Goal: Information Seeking & Learning: Find specific fact

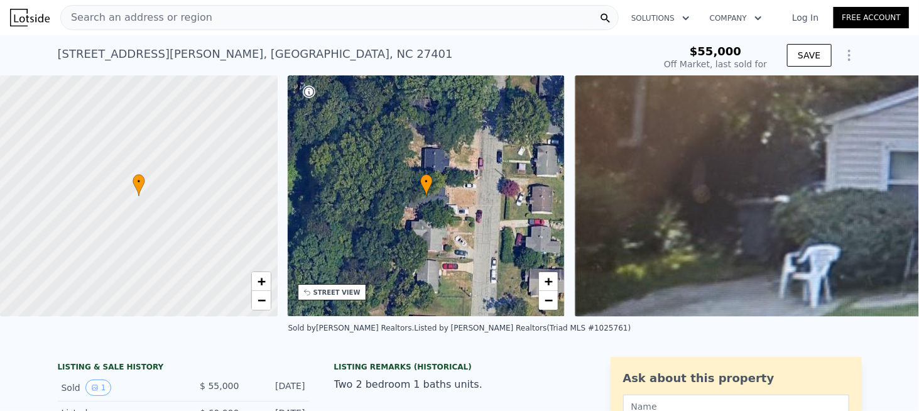
click at [133, 20] on span "Search an address or region" at bounding box center [136, 17] width 151 height 15
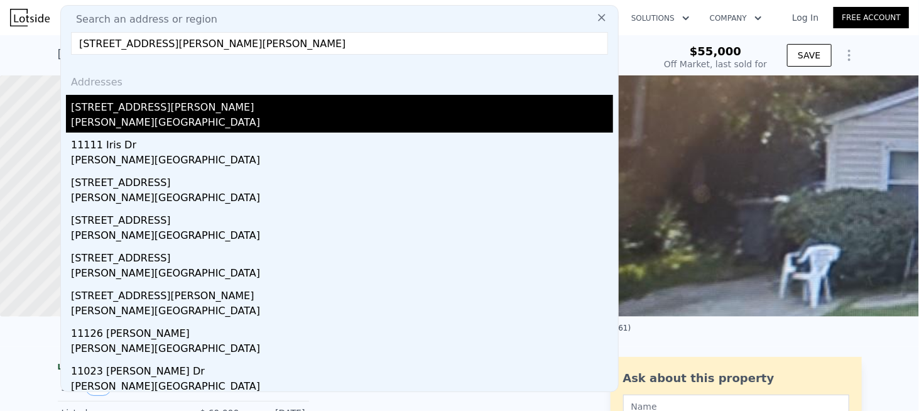
type input "[STREET_ADDRESS][PERSON_NAME][PERSON_NAME]"
click at [105, 116] on div "[PERSON_NAME][GEOGRAPHIC_DATA]" at bounding box center [342, 124] width 542 height 18
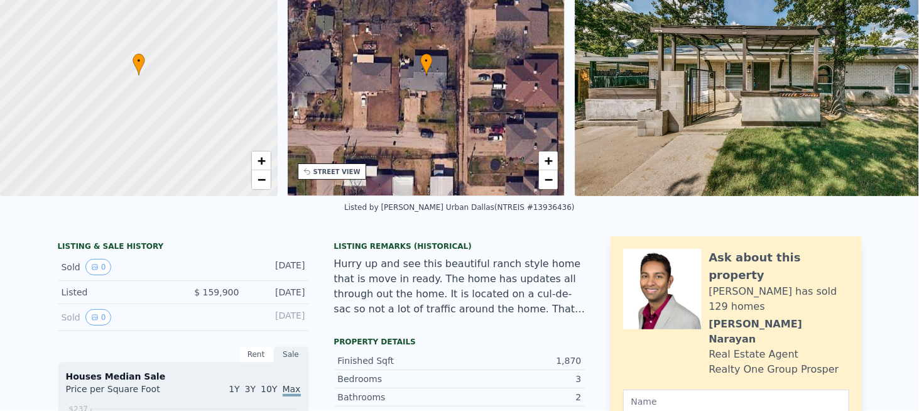
scroll to position [4, 0]
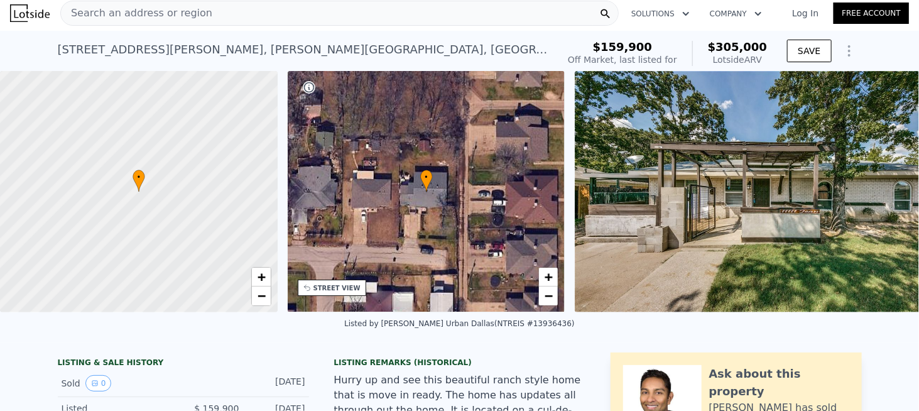
click at [171, 18] on span "Search an address or region" at bounding box center [136, 13] width 151 height 15
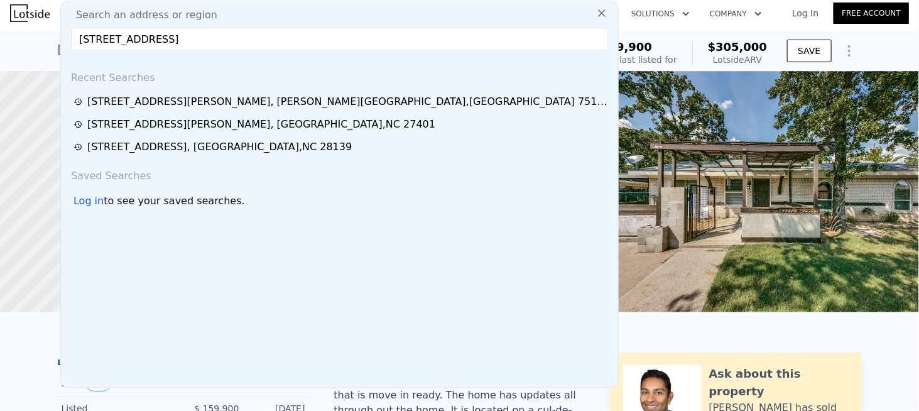
click at [148, 38] on input "[STREET_ADDRESS]" at bounding box center [339, 39] width 537 height 23
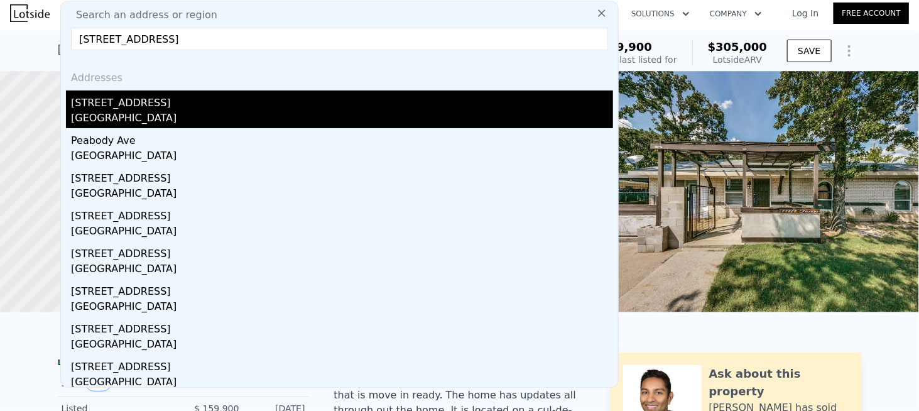
type input "[STREET_ADDRESS]"
click at [122, 106] on div "[STREET_ADDRESS]" at bounding box center [342, 100] width 542 height 20
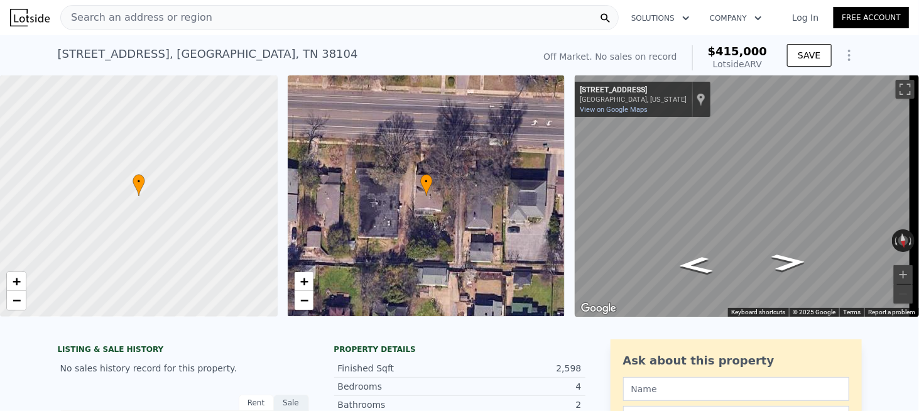
click at [150, 20] on span "Search an address or region" at bounding box center [136, 17] width 151 height 15
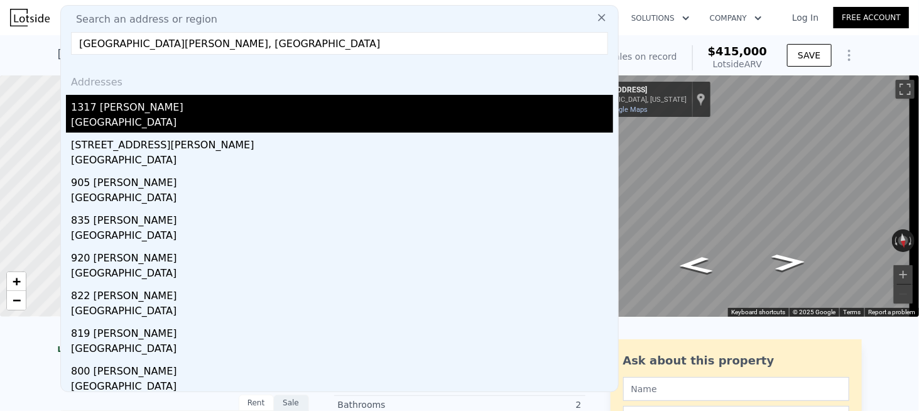
type input "[GEOGRAPHIC_DATA][PERSON_NAME], [GEOGRAPHIC_DATA]"
click at [136, 112] on div "1317 [PERSON_NAME]" at bounding box center [342, 105] width 542 height 20
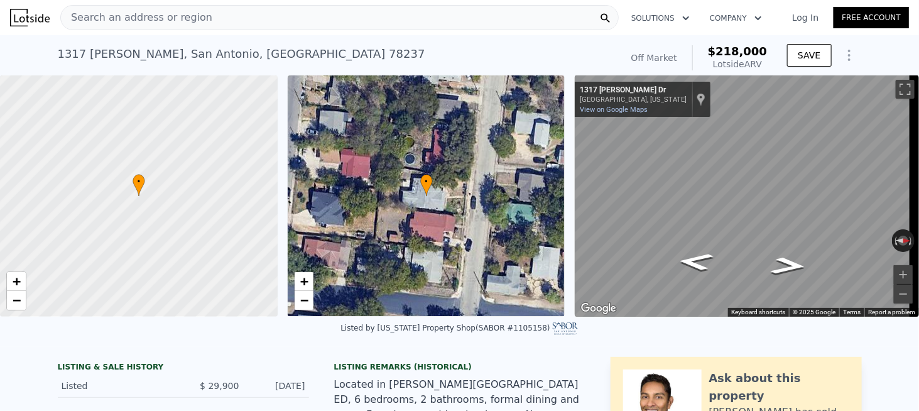
click at [175, 20] on span "Search an address or region" at bounding box center [136, 17] width 151 height 15
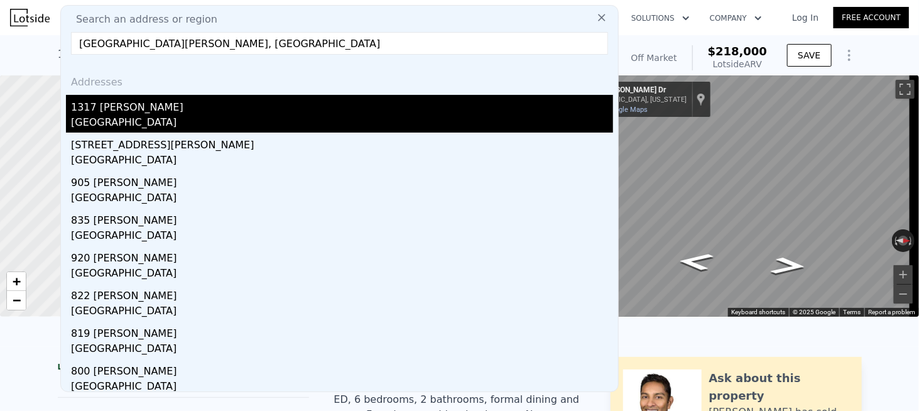
type input "[GEOGRAPHIC_DATA][PERSON_NAME], [GEOGRAPHIC_DATA]"
click at [107, 117] on div "[GEOGRAPHIC_DATA]" at bounding box center [342, 124] width 542 height 18
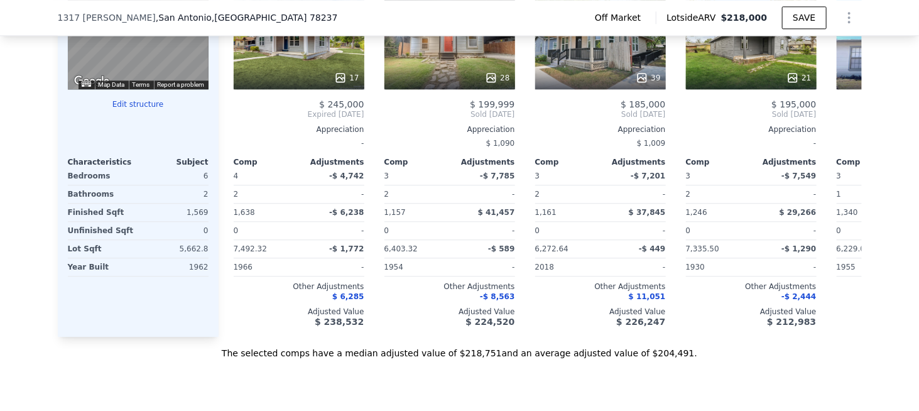
scroll to position [1440, 0]
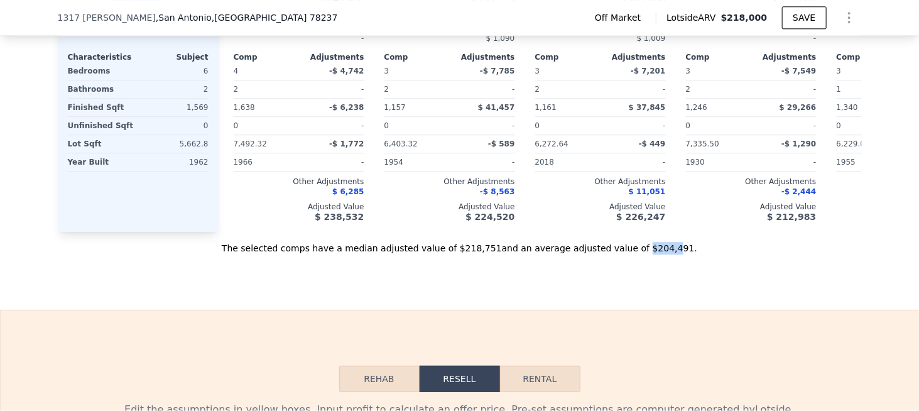
drag, startPoint x: 614, startPoint y: 262, endPoint x: 697, endPoint y: 266, distance: 83.0
click at [690, 254] on div "The selected comps have a median adjusted value of $218,751 and an average adju…" at bounding box center [460, 243] width 804 height 23
click at [707, 254] on div "The selected comps have a median adjusted value of $218,751 and an average adju…" at bounding box center [460, 243] width 804 height 23
drag, startPoint x: 616, startPoint y: 261, endPoint x: 646, endPoint y: 261, distance: 30.8
click at [646, 254] on div "The selected comps have a median adjusted value of $218,751 and an average adju…" at bounding box center [460, 243] width 804 height 23
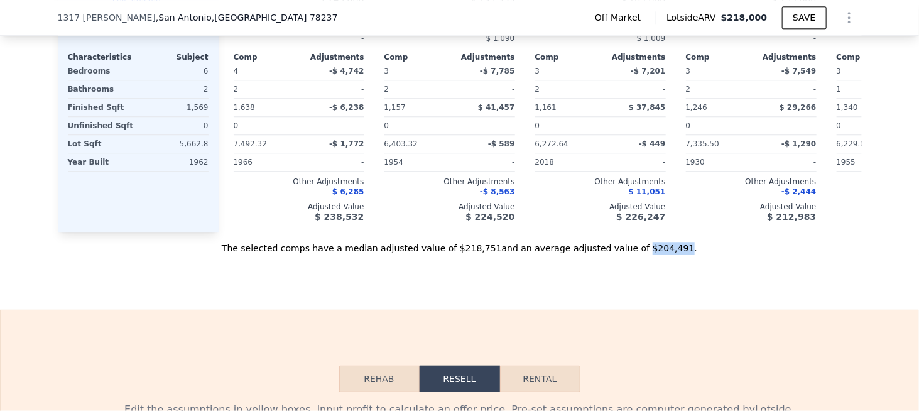
copy div "$204,491"
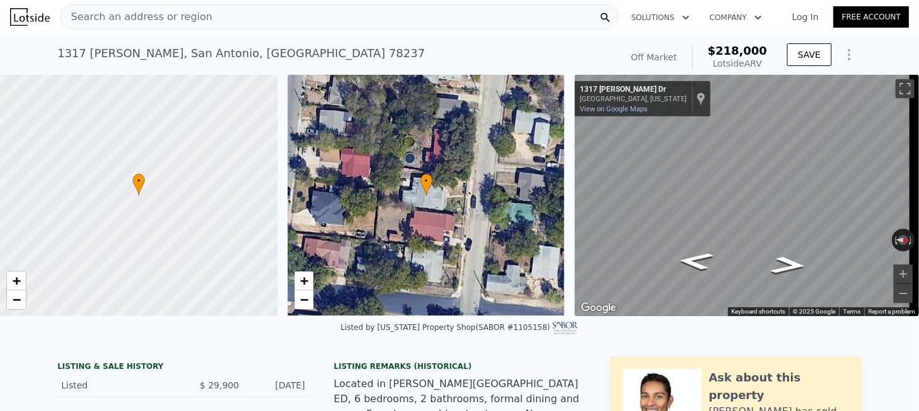
scroll to position [0, 0]
click at [290, 20] on div "Search an address or region" at bounding box center [339, 17] width 558 height 25
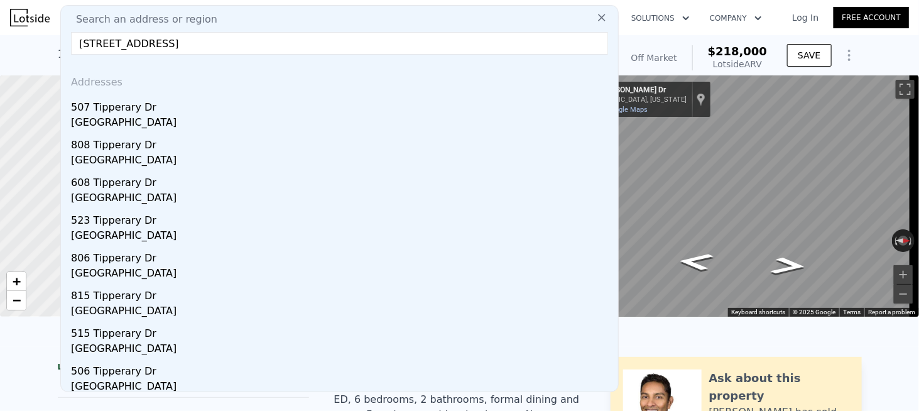
click at [182, 45] on input "[STREET_ADDRESS]" at bounding box center [339, 43] width 537 height 23
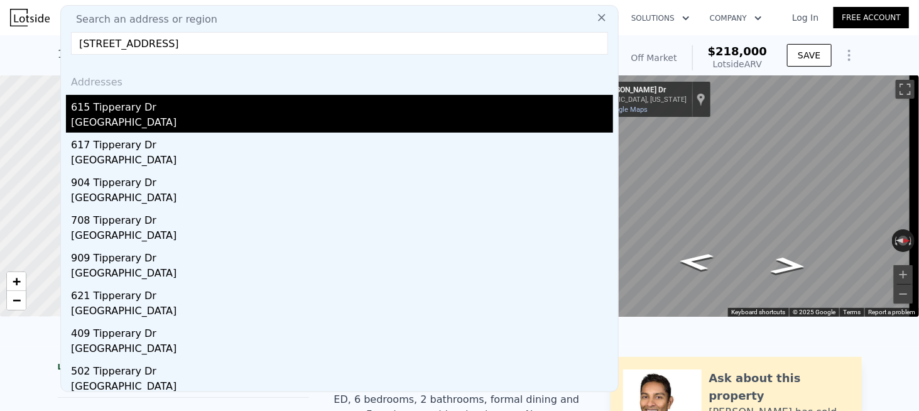
type input "[STREET_ADDRESS]"
click at [126, 116] on div "[GEOGRAPHIC_DATA]" at bounding box center [342, 124] width 542 height 18
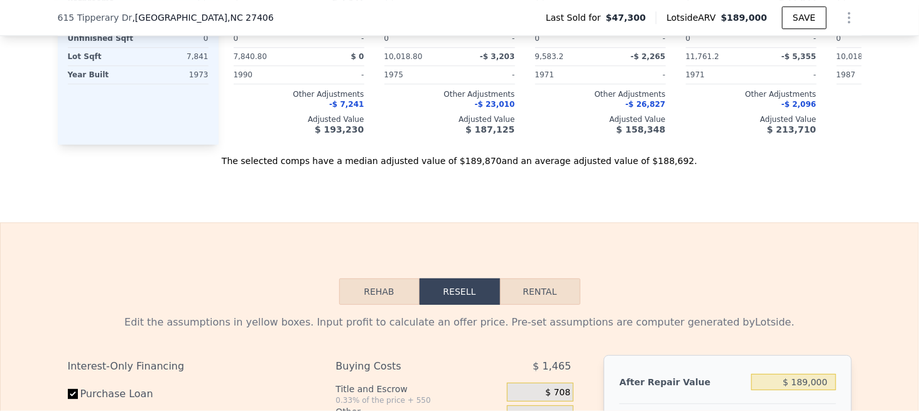
scroll to position [1377, 0]
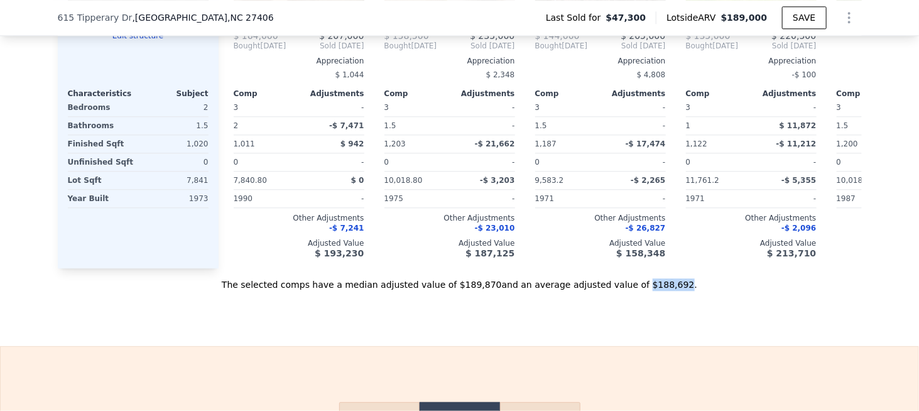
drag, startPoint x: 614, startPoint y: 300, endPoint x: 648, endPoint y: 298, distance: 33.9
click at [648, 291] on div "The selected comps have a median adjusted value of $189,870 and an average adju…" at bounding box center [460, 279] width 804 height 23
copy div "$188,692"
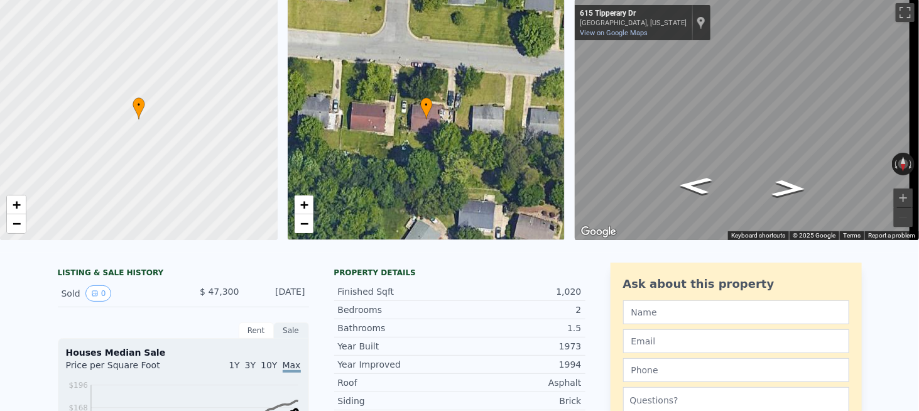
scroll to position [4, 0]
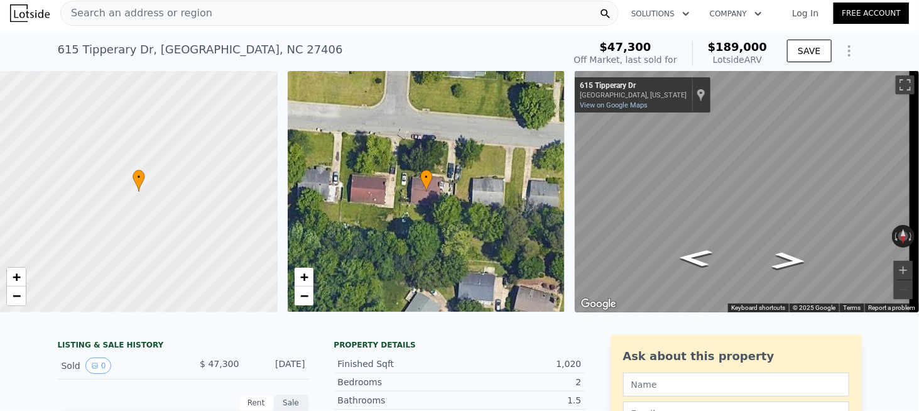
click at [226, 20] on div "Search an address or region" at bounding box center [339, 13] width 558 height 25
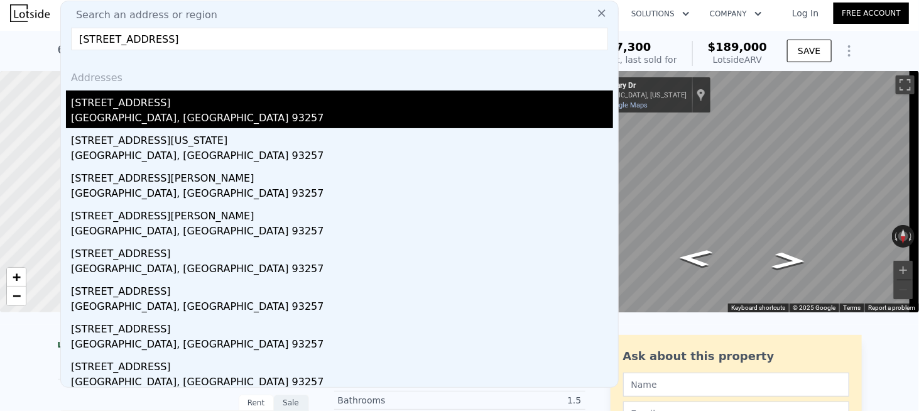
type input "[STREET_ADDRESS]"
click at [124, 109] on div "[STREET_ADDRESS]" at bounding box center [342, 100] width 542 height 20
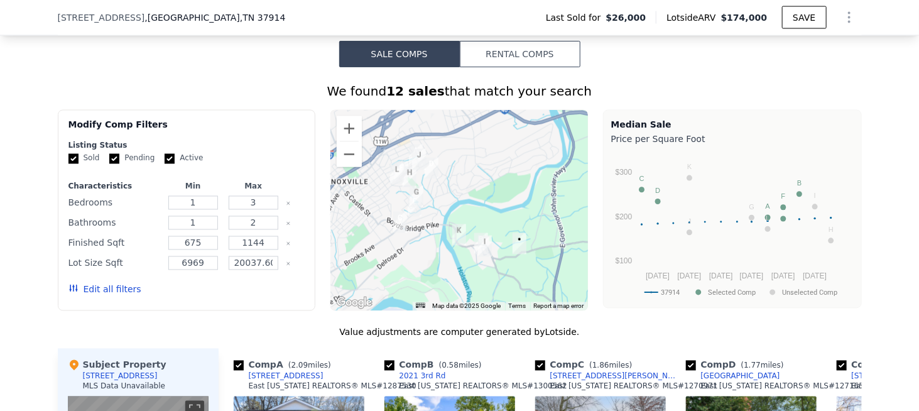
scroll to position [937, 0]
click at [337, 134] on button "Zoom in" at bounding box center [349, 129] width 25 height 25
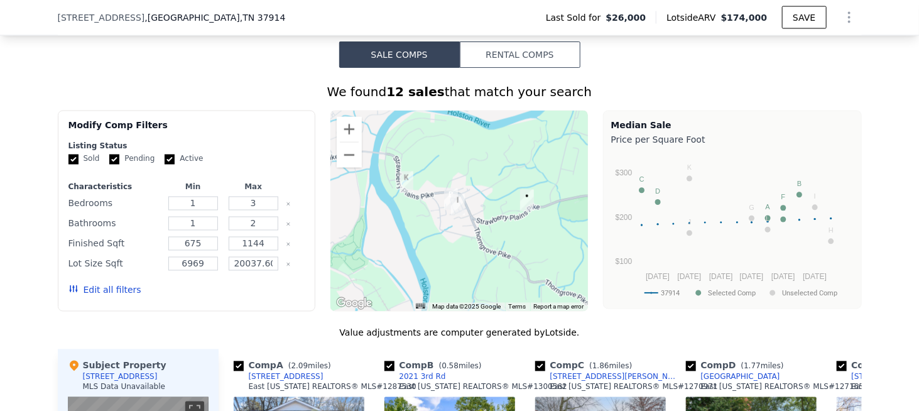
drag, startPoint x: 536, startPoint y: 253, endPoint x: 491, endPoint y: 178, distance: 87.6
click at [491, 178] on div at bounding box center [459, 211] width 258 height 201
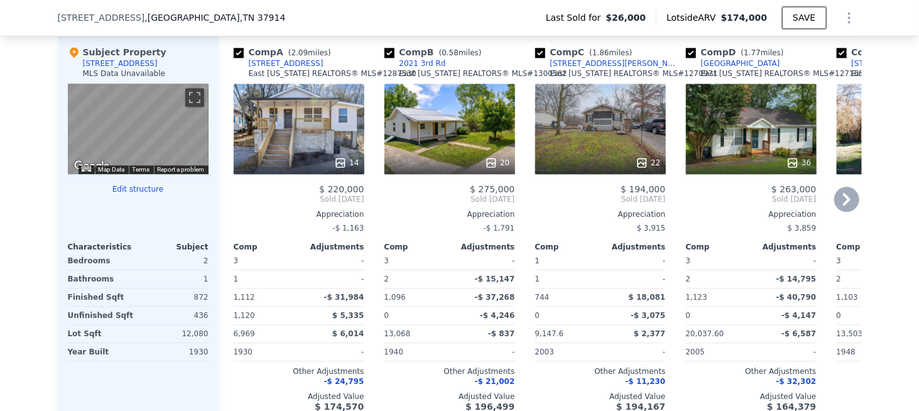
scroll to position [1251, 0]
click at [850, 201] on icon at bounding box center [846, 198] width 25 height 25
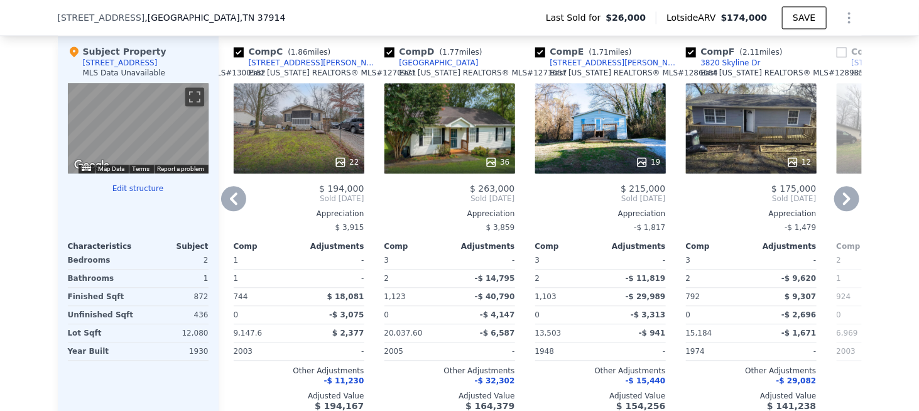
click at [849, 202] on icon at bounding box center [846, 198] width 25 height 25
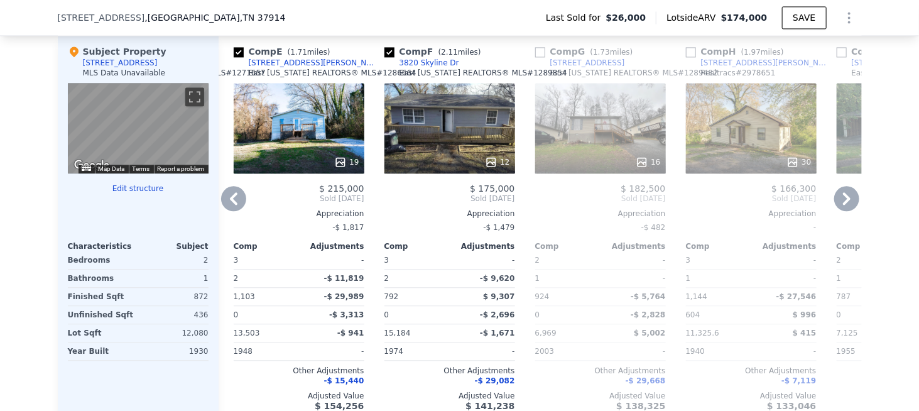
click at [849, 202] on icon at bounding box center [846, 198] width 25 height 25
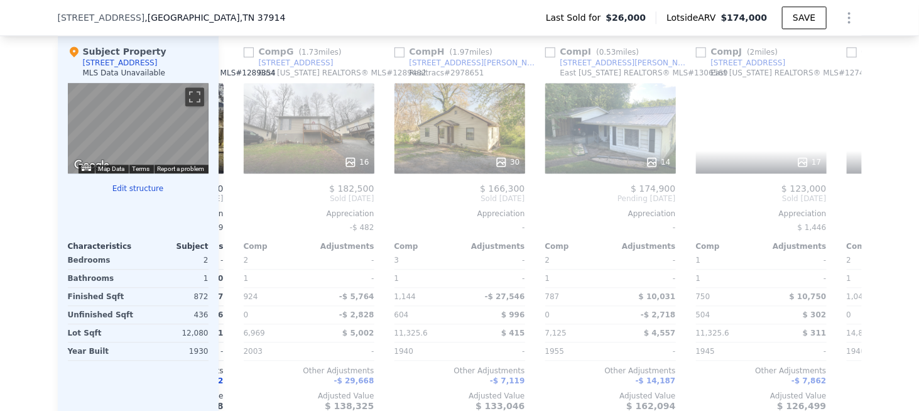
scroll to position [0, 904]
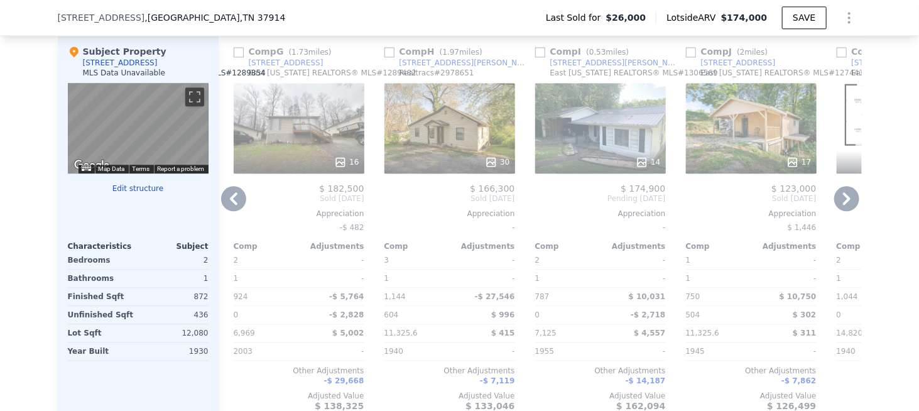
click at [849, 202] on icon at bounding box center [846, 198] width 25 height 25
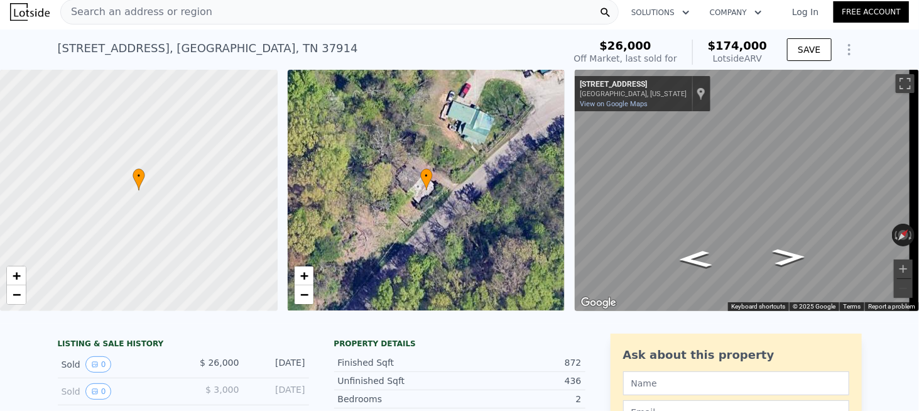
scroll to position [0, 0]
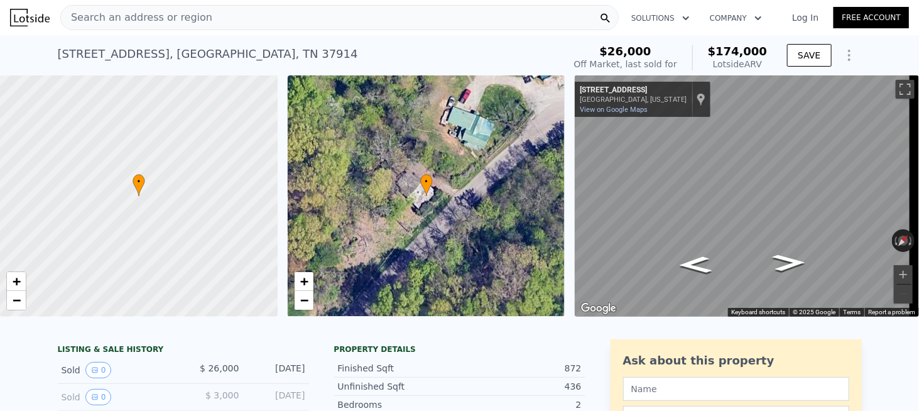
click at [167, 24] on span "Search an address or region" at bounding box center [136, 17] width 151 height 15
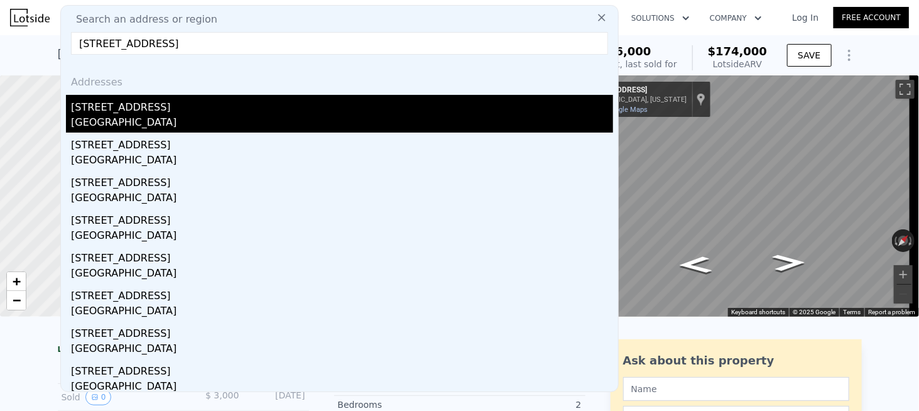
type input "4615 33rd St, Lubbock, TX 79410"
click at [117, 110] on div "4615 33rd St" at bounding box center [342, 105] width 542 height 20
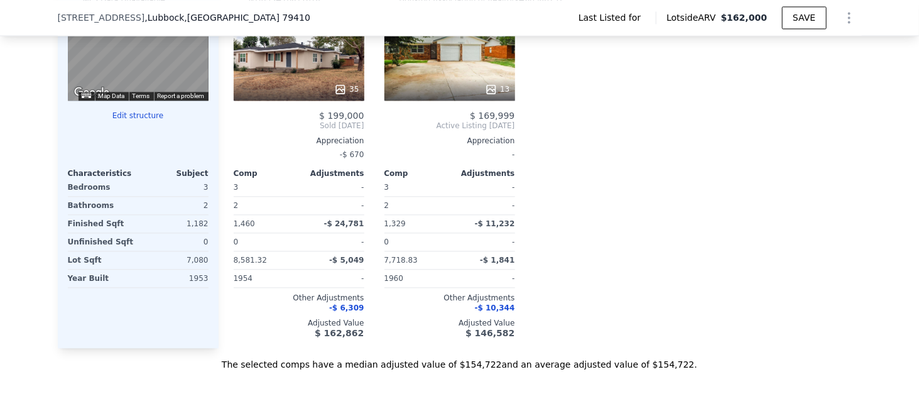
scroll to position [937, 0]
